Goal: Task Accomplishment & Management: Manage account settings

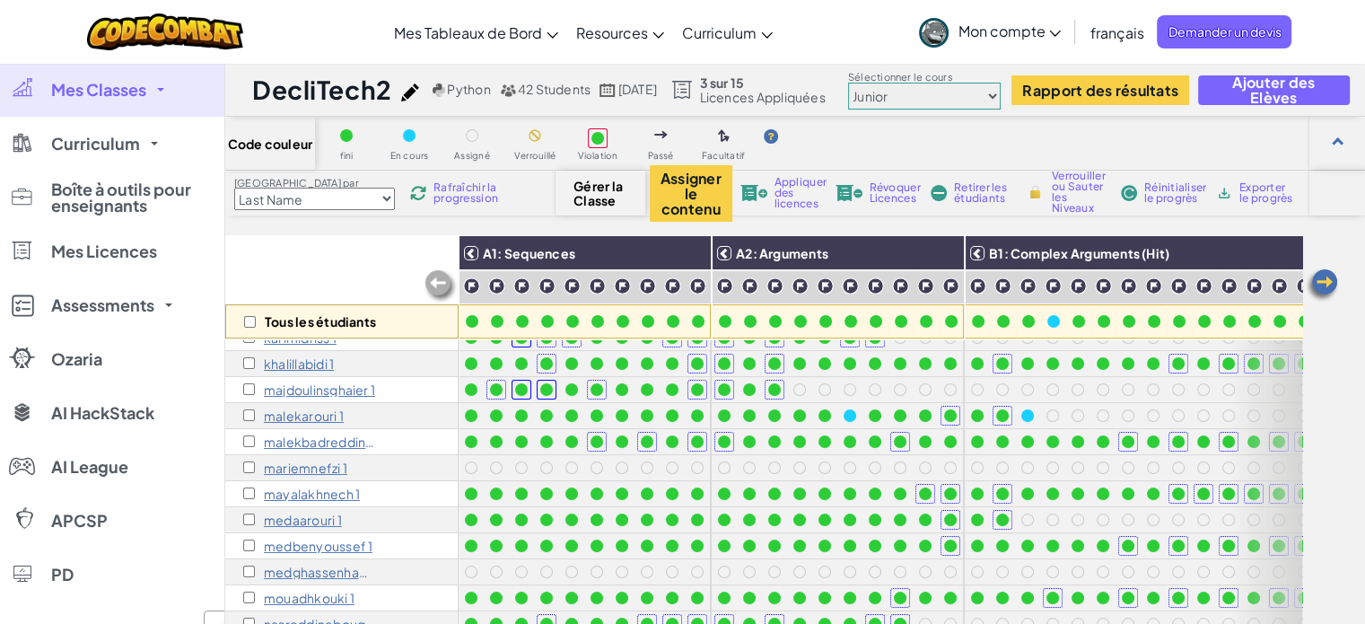
scroll to position [370, 0]
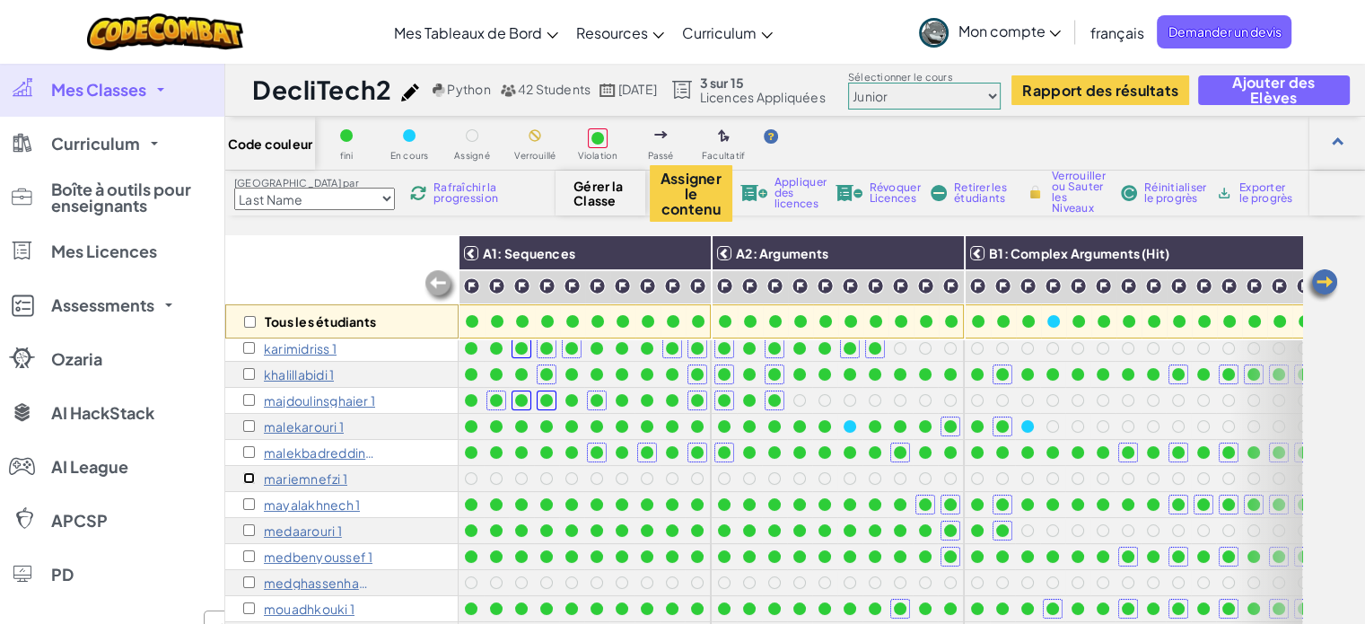
click at [247, 478] on input "checkbox" at bounding box center [249, 478] width 12 height 12
checkbox input "true"
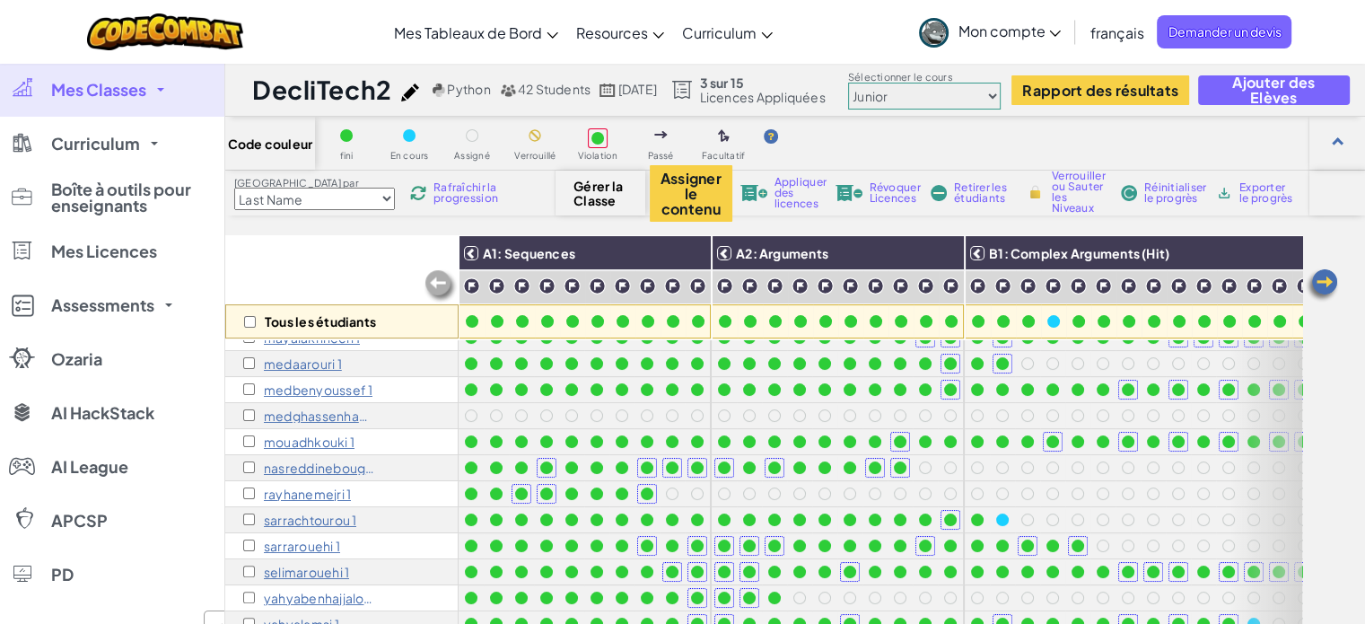
scroll to position [535, 0]
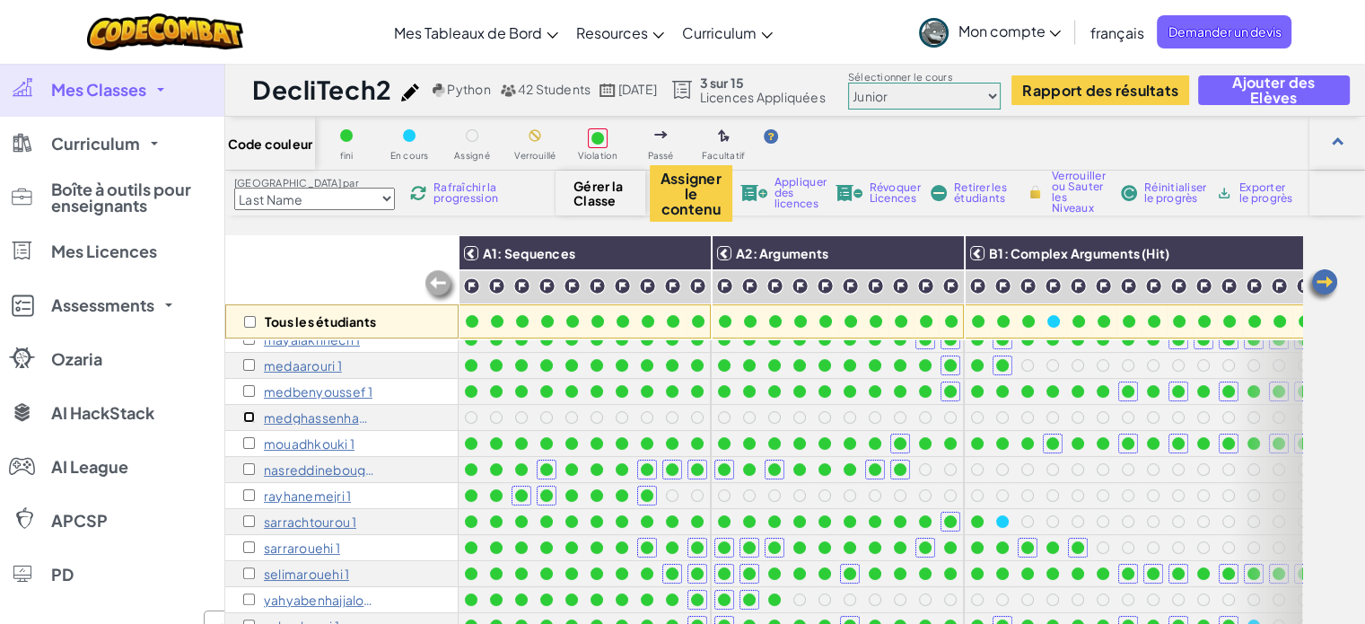
click at [253, 417] on input "checkbox" at bounding box center [249, 417] width 12 height 12
checkbox input "true"
click at [794, 187] on span "Appliquer des licences" at bounding box center [801, 193] width 52 height 32
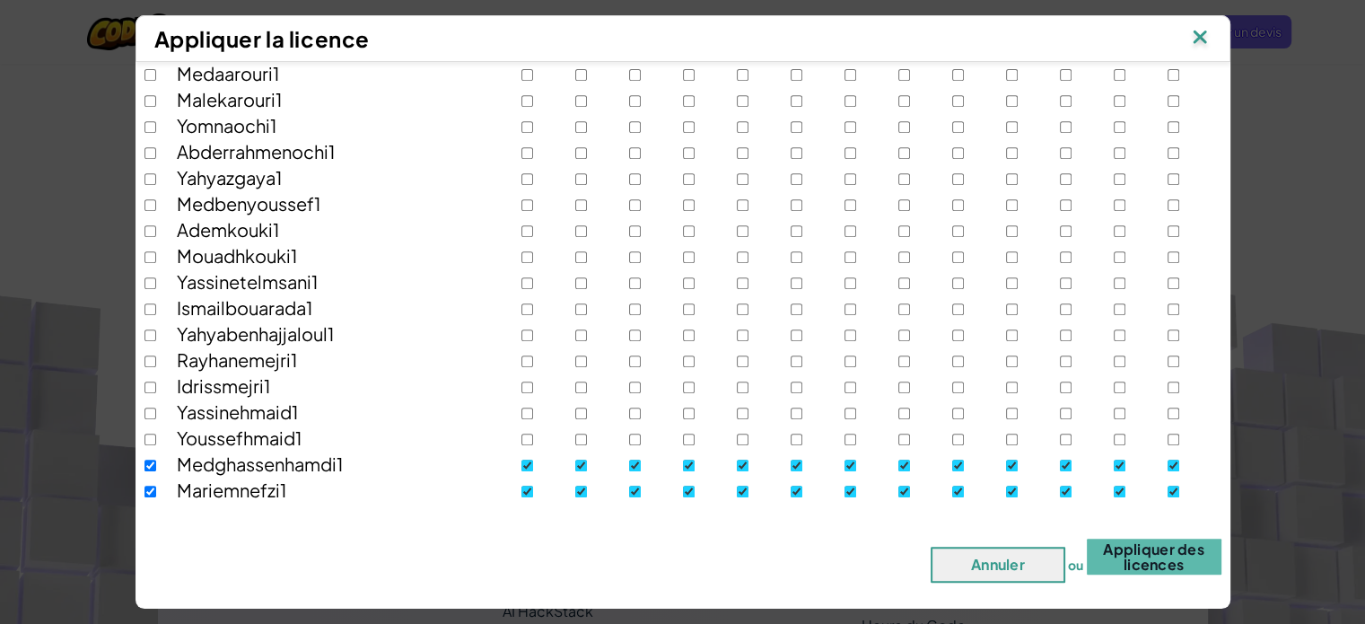
scroll to position [909, 0]
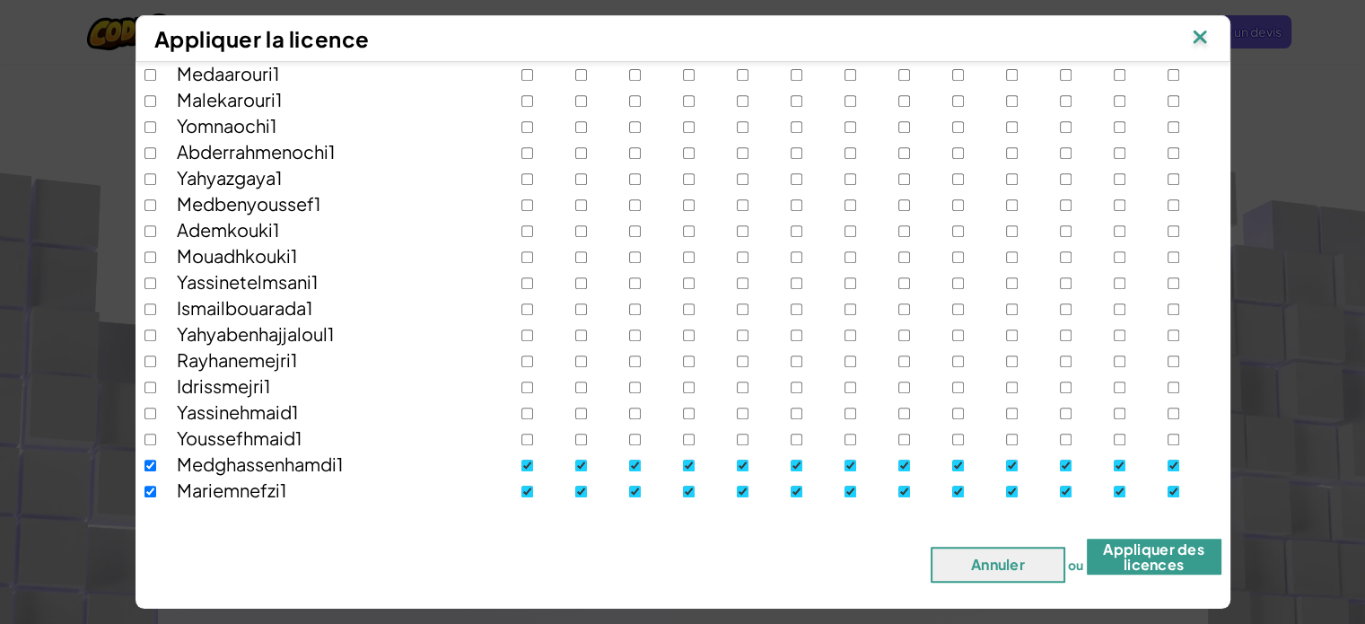
click at [1162, 563] on button "Appliquer des licences" at bounding box center [1154, 557] width 135 height 36
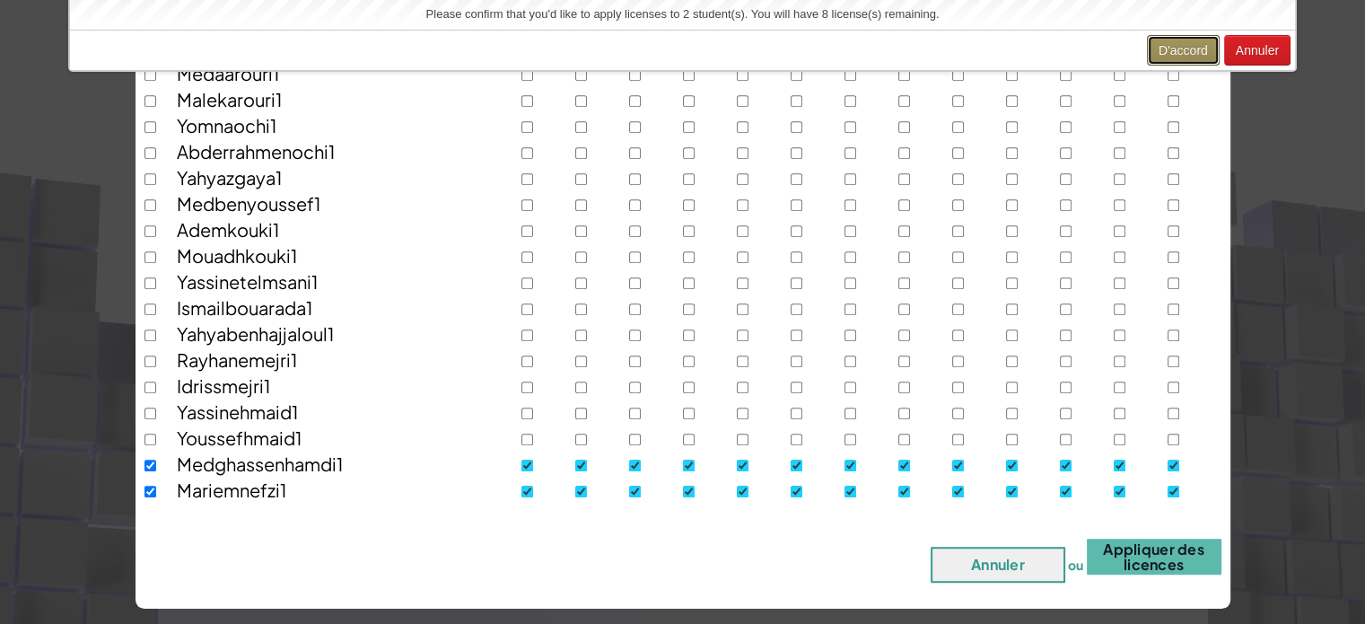
click at [1192, 53] on button "D'accord" at bounding box center [1183, 50] width 73 height 31
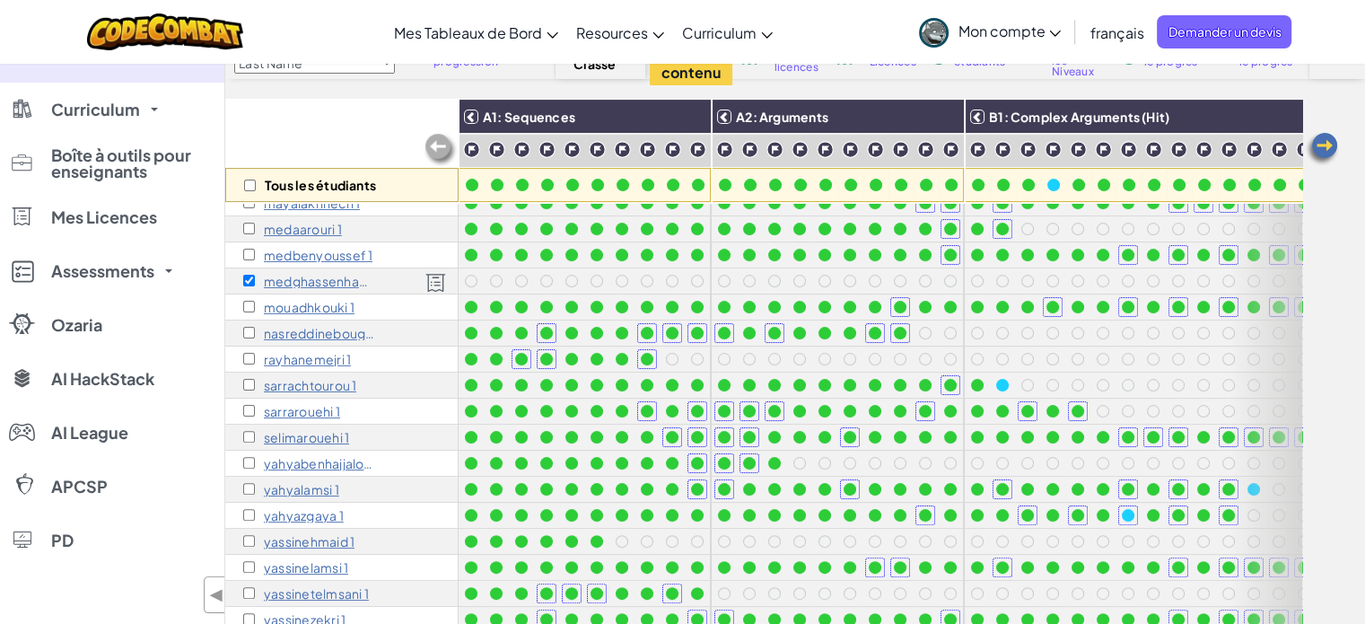
scroll to position [0, 0]
